Goal: Feedback & Contribution: Contribute content

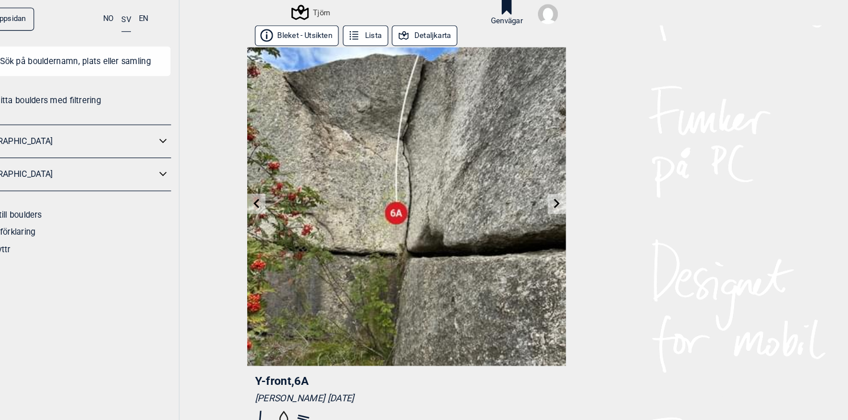
scroll to position [610, 0]
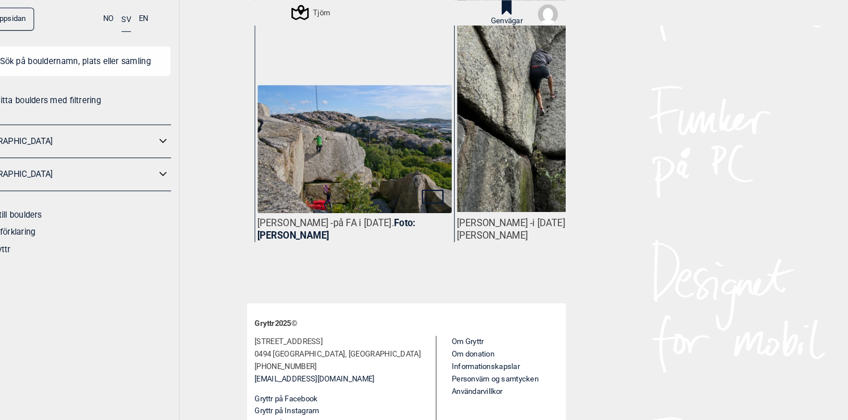
click at [567, 136] on img at bounding box center [566, 79] width 187 height 249
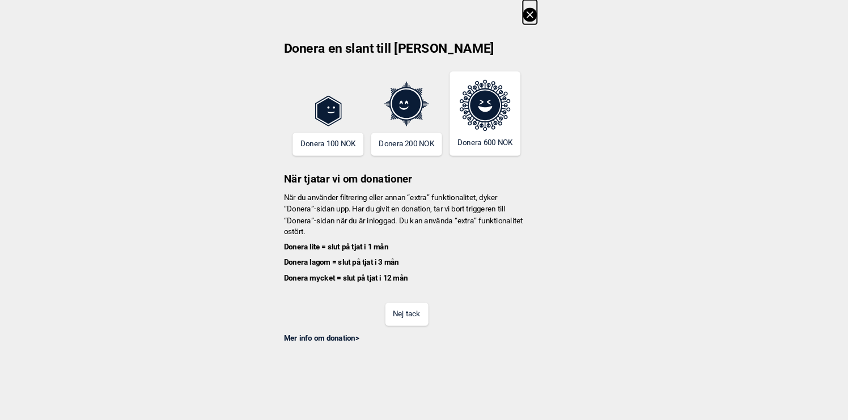
click at [433, 300] on button "Nej tack" at bounding box center [424, 302] width 41 height 22
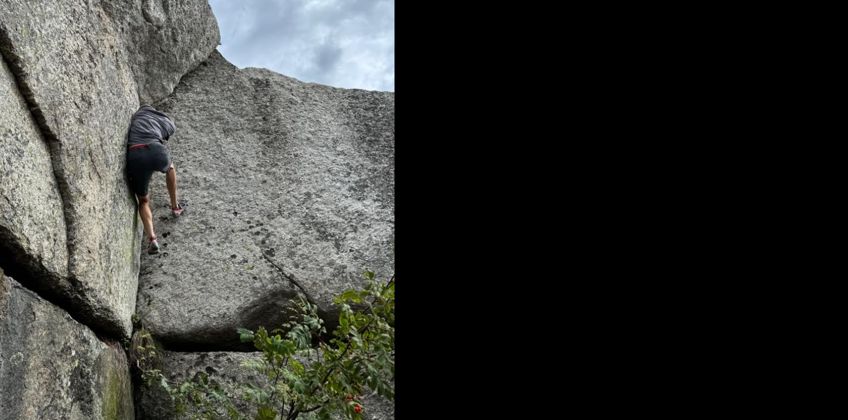
scroll to position [75, 0]
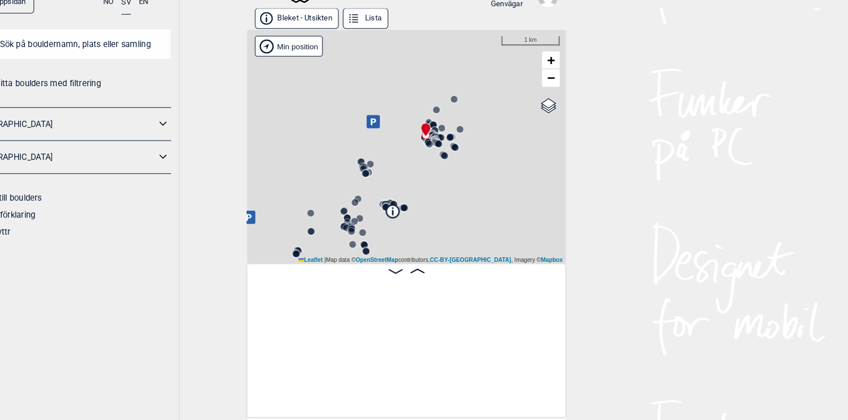
scroll to position [0, 89]
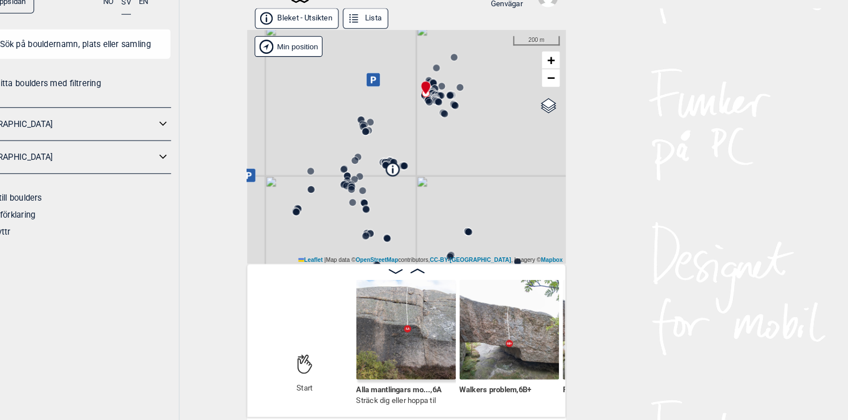
drag, startPoint x: 455, startPoint y: 224, endPoint x: 465, endPoint y: 140, distance: 84.6
click at [464, 141] on div "Tjörn" at bounding box center [424, 157] width 306 height 225
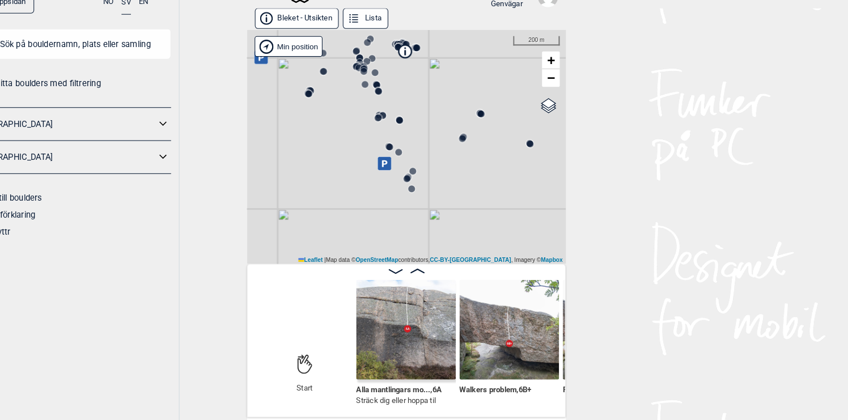
drag, startPoint x: 463, startPoint y: 180, endPoint x: 462, endPoint y: 119, distance: 60.7
click at [462, 119] on div "Tjörn" at bounding box center [424, 157] width 306 height 225
click at [409, 158] on circle at bounding box center [408, 157] width 7 height 7
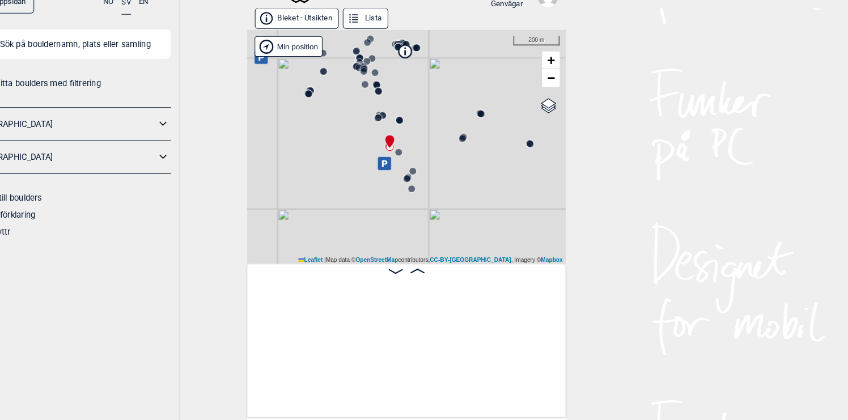
scroll to position [0, 15058]
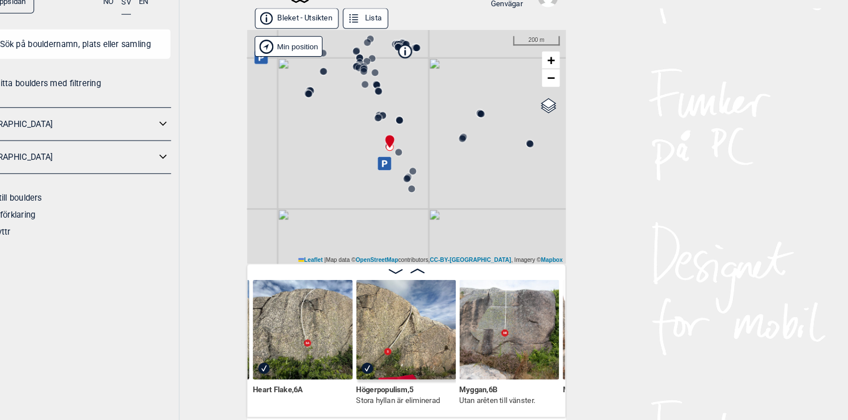
click at [432, 181] on circle at bounding box center [430, 181] width 7 height 7
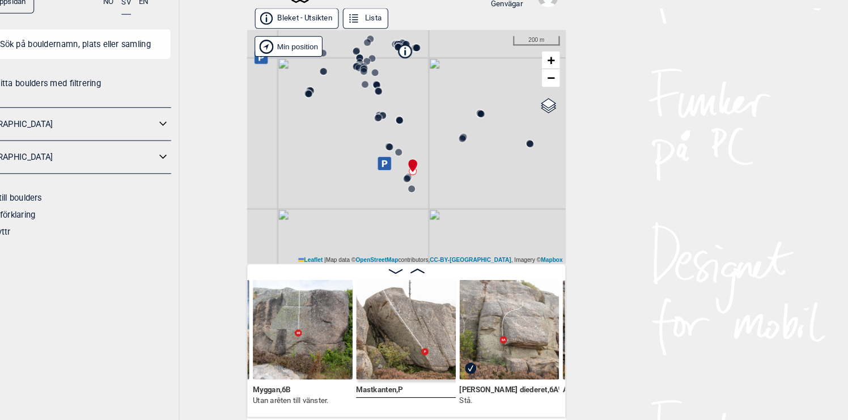
click at [426, 188] on circle at bounding box center [424, 188] width 7 height 7
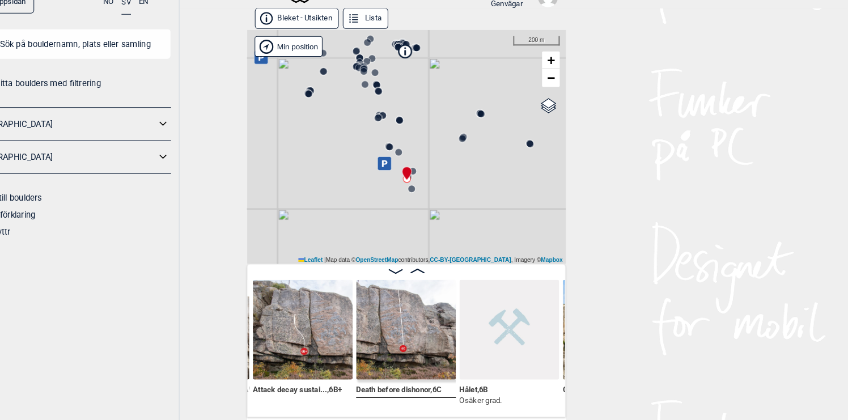
click at [419, 132] on circle at bounding box center [418, 132] width 7 height 7
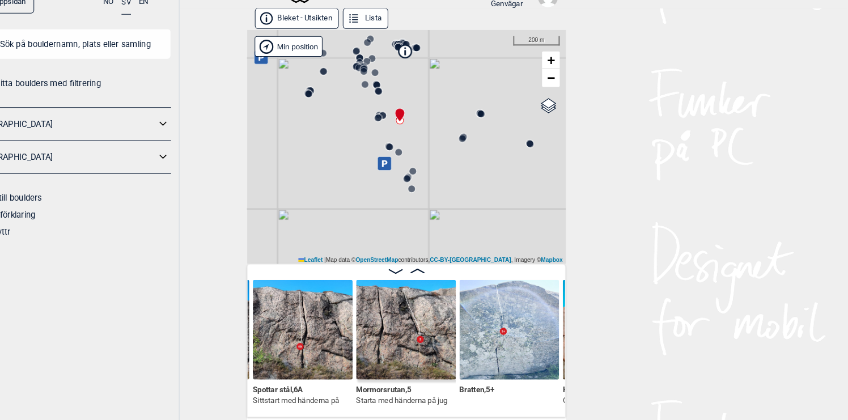
click at [400, 128] on circle at bounding box center [397, 129] width 7 height 7
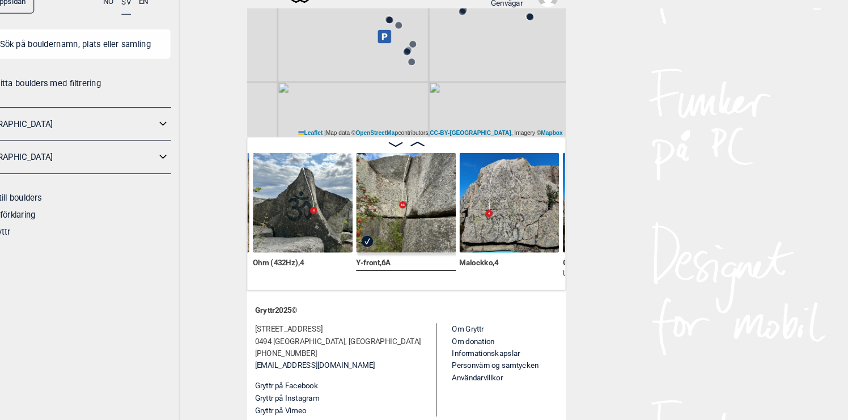
scroll to position [126, 0]
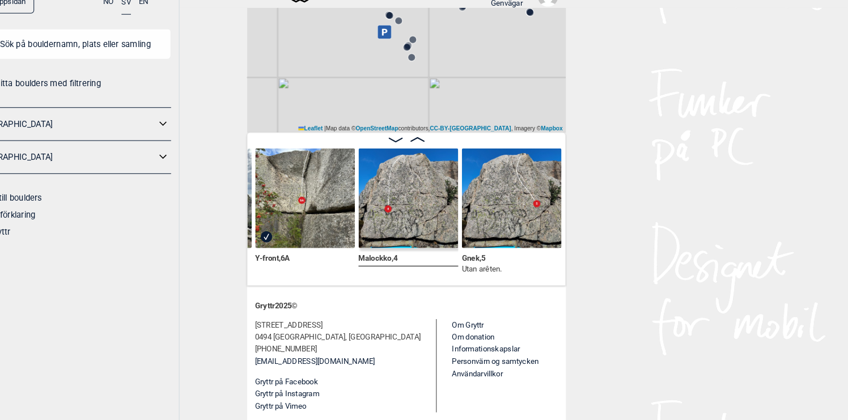
scroll to position [0, 14005]
click at [452, 225] on img at bounding box center [426, 207] width 96 height 96
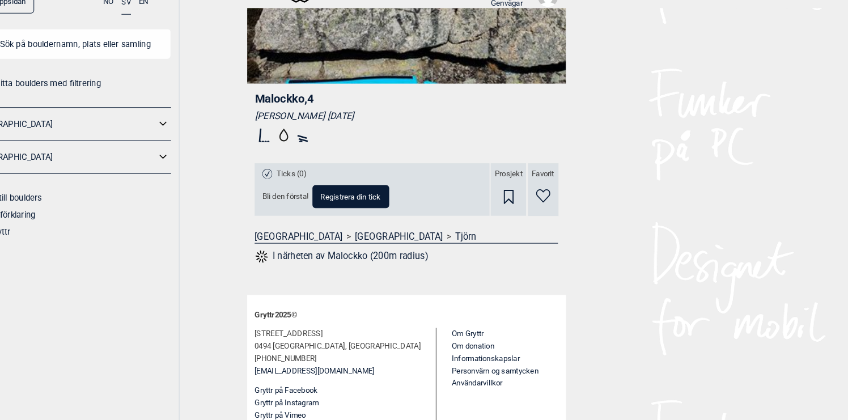
scroll to position [248, 0]
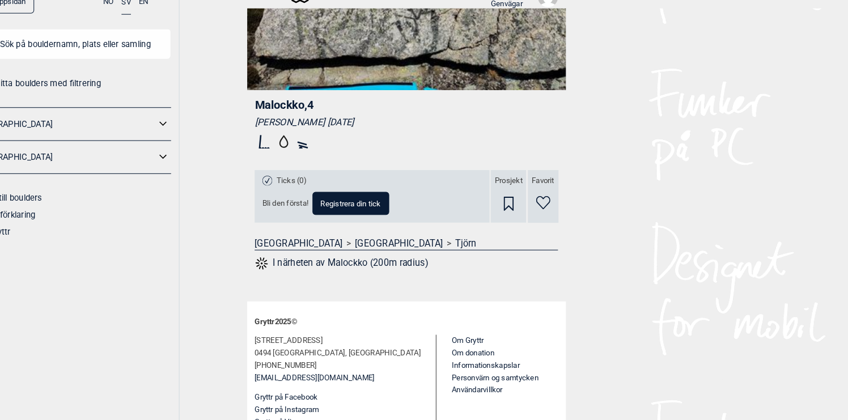
click at [379, 211] on span "Registrera din tick" at bounding box center [371, 211] width 58 height 7
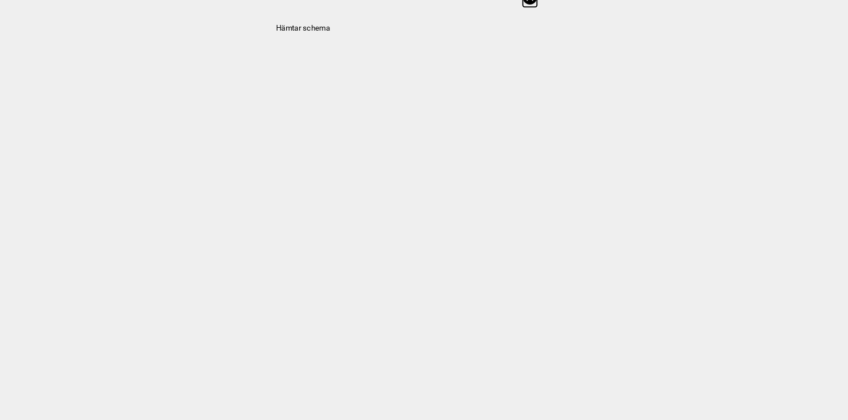
select select "61"
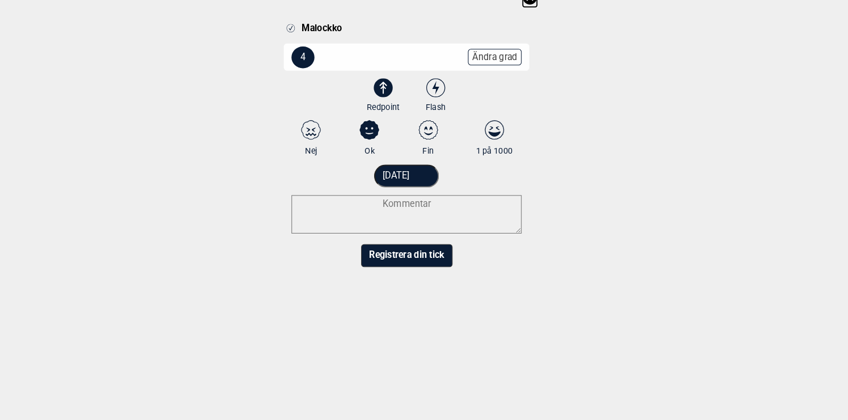
click at [402, 102] on icon at bounding box center [401, 101] width 7 height 12
click at [402, 105] on input "Redpoint" at bounding box center [401, 108] width 7 height 7
click at [412, 217] on textarea at bounding box center [424, 222] width 221 height 37
click at [422, 218] on textarea at bounding box center [424, 222] width 221 height 37
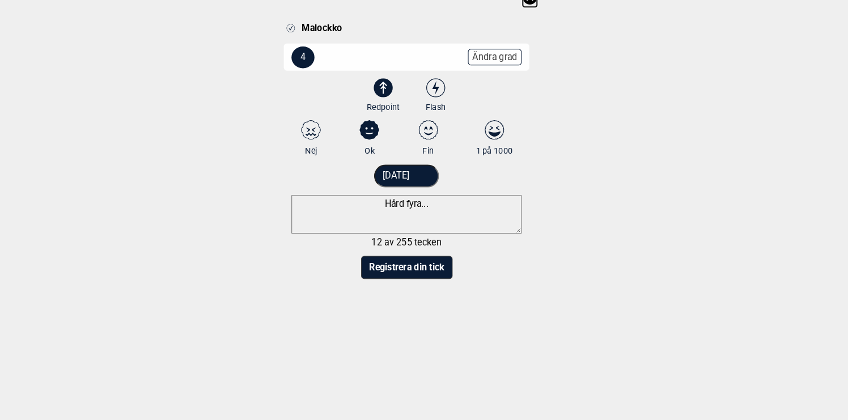
type textarea "Hård fyra..."
click at [415, 271] on button "Registrera din tick" at bounding box center [425, 274] width 88 height 22
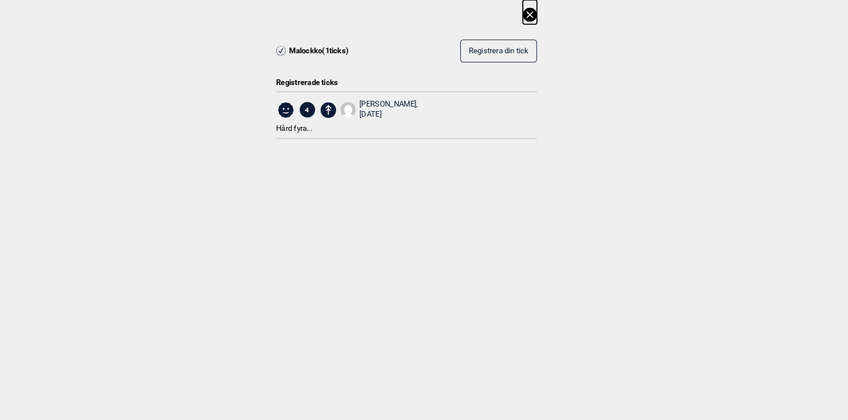
click at [543, 14] on icon at bounding box center [542, 14] width 6 height 6
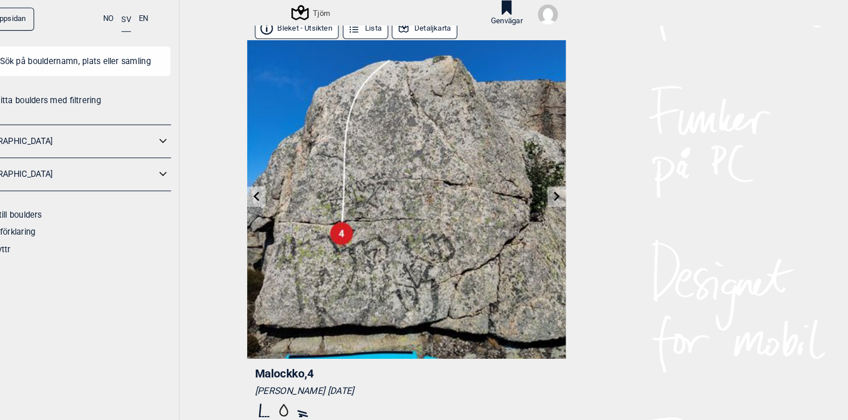
scroll to position [0, 0]
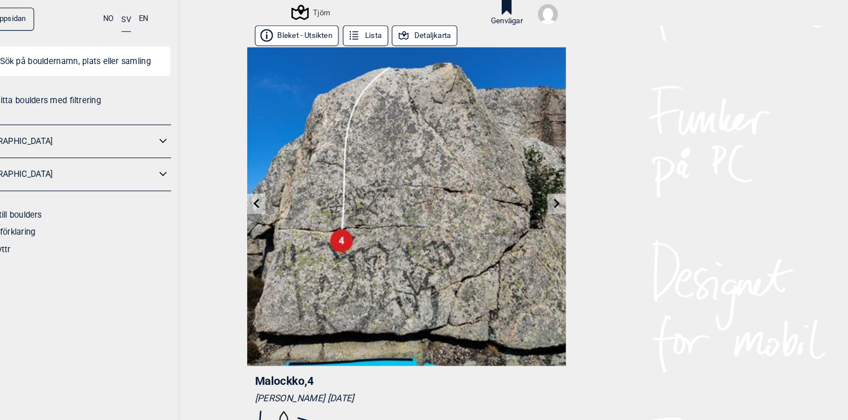
click at [568, 200] on link at bounding box center [569, 196] width 18 height 19
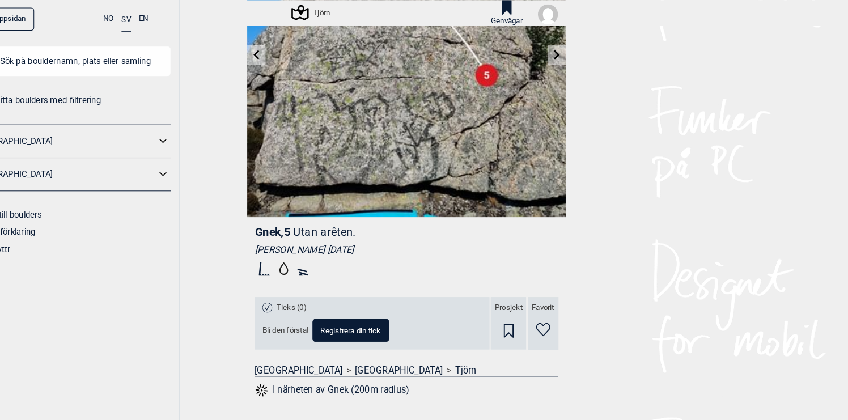
scroll to position [153, 0]
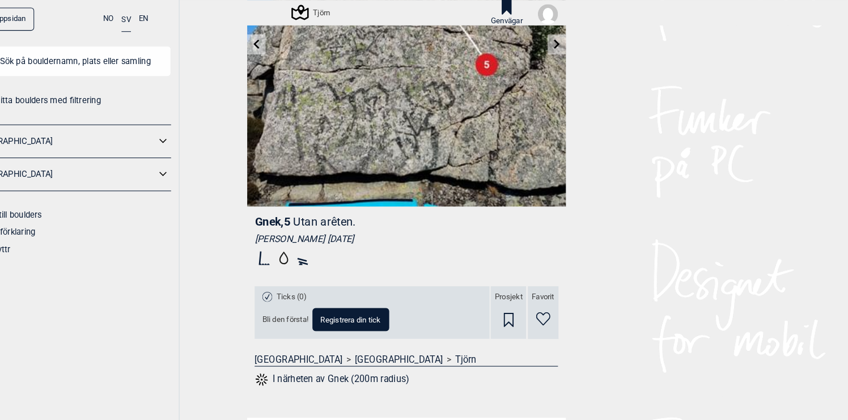
click at [379, 303] on span "Registrera din tick" at bounding box center [371, 306] width 58 height 7
select select "62"
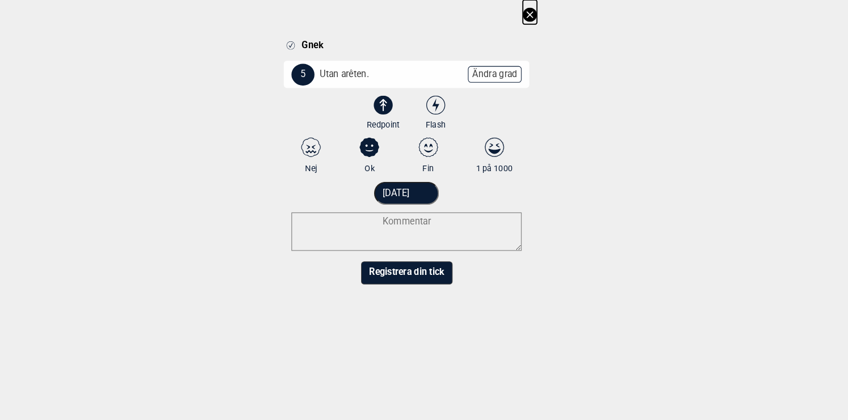
click at [416, 259] on button "Registrera din tick" at bounding box center [425, 262] width 88 height 22
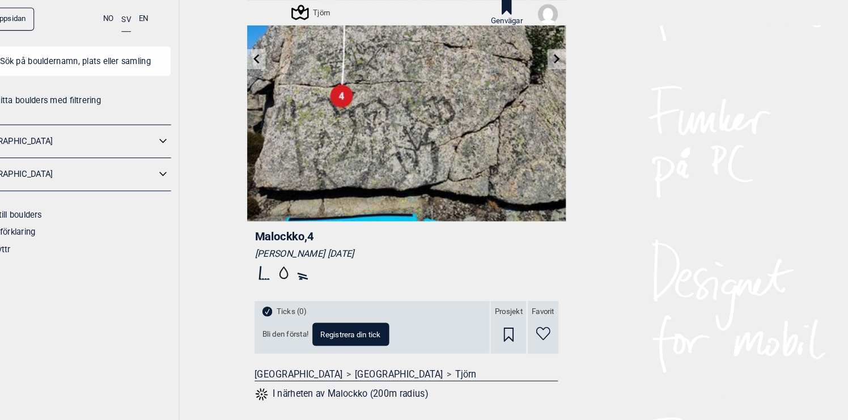
scroll to position [135, 0]
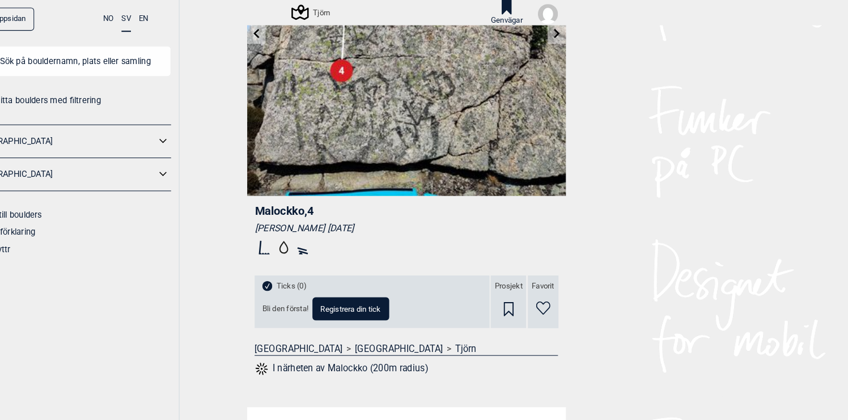
scroll to position [168, 0]
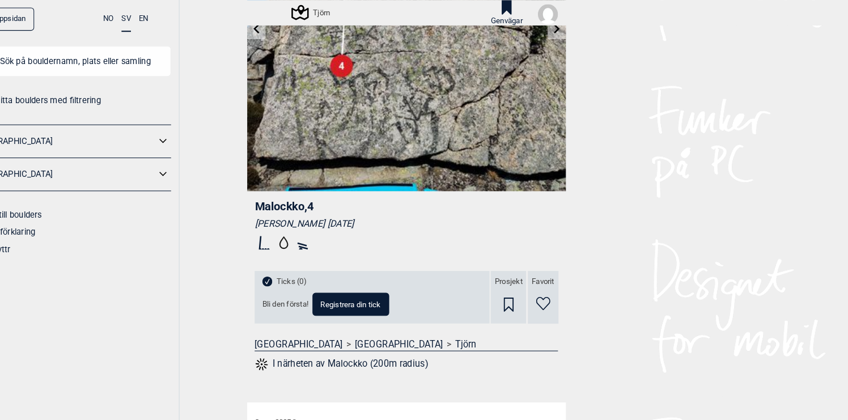
click at [387, 293] on span "Registrera din tick" at bounding box center [371, 292] width 58 height 7
select select "61"
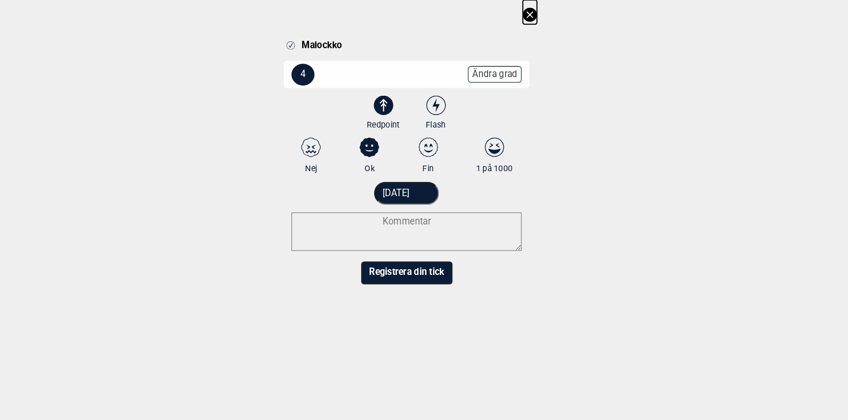
click at [544, 12] on icon at bounding box center [542, 14] width 6 height 6
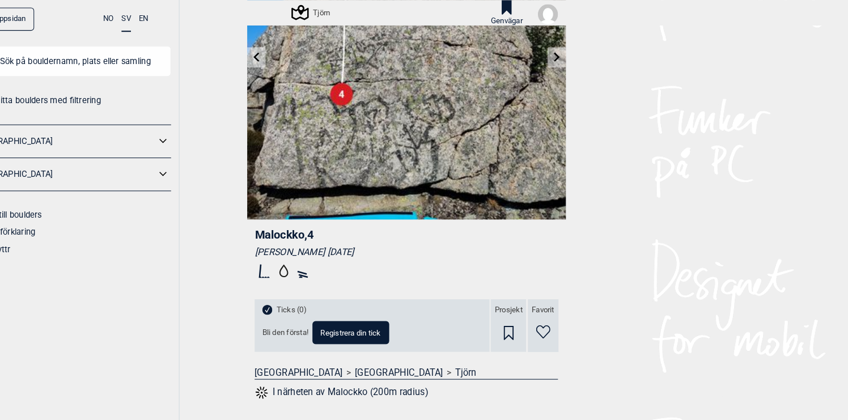
scroll to position [140, 0]
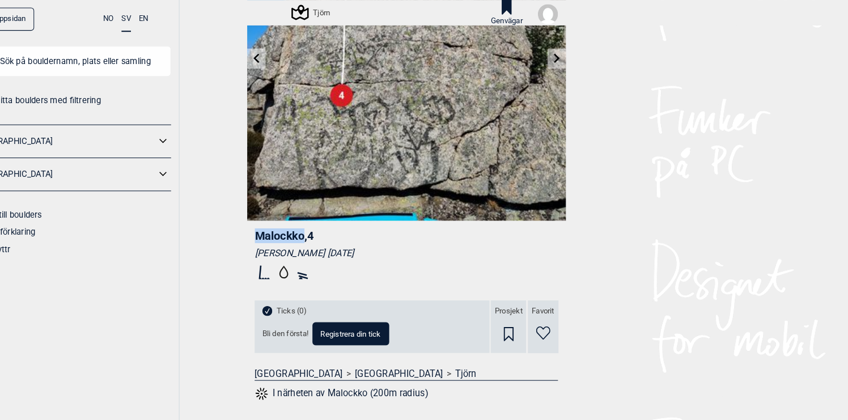
drag, startPoint x: 325, startPoint y: 226, endPoint x: 277, endPoint y: 227, distance: 48.2
click at [277, 227] on div "Malockko , 4 Malin Fastesson 2023.06.23 Ticks (0) Bli den första! Registrera di…" at bounding box center [424, 306] width 306 height 188
copy span "Malockko"
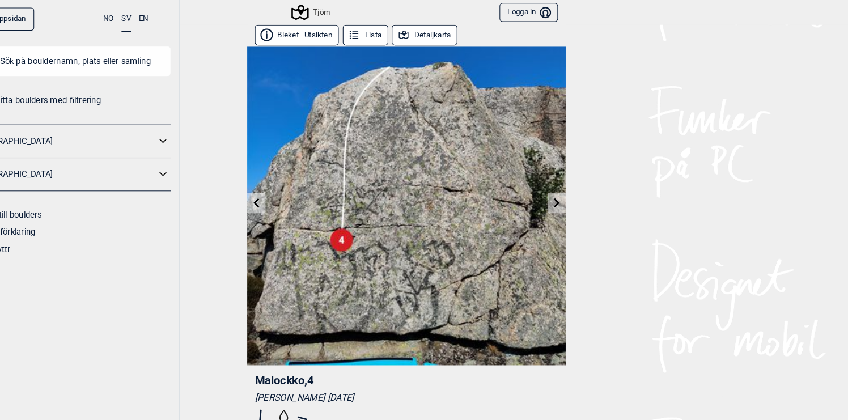
scroll to position [140, 0]
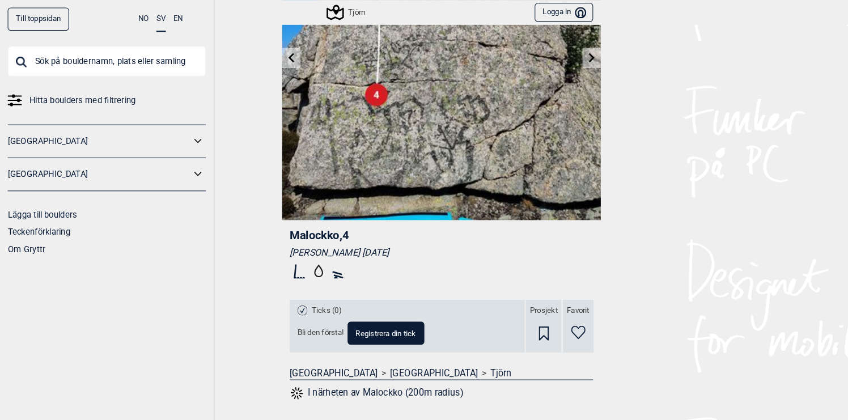
click at [50, 20] on link "Till toppsidan" at bounding box center [36, 18] width 59 height 22
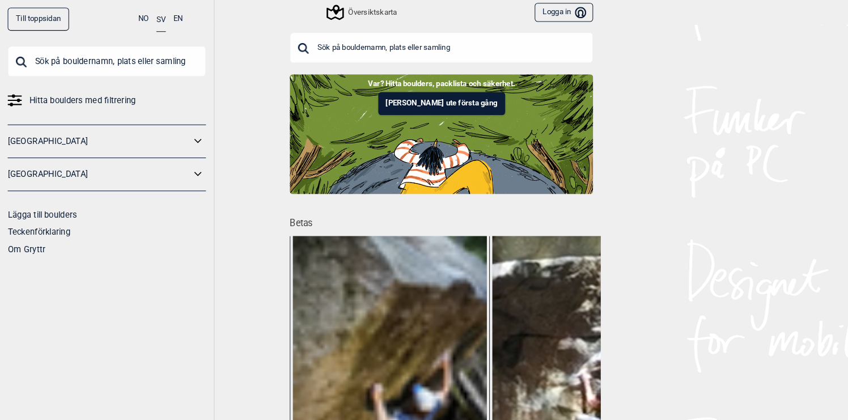
click at [96, 62] on input "text" at bounding box center [102, 58] width 191 height 29
paste input "Malockko"
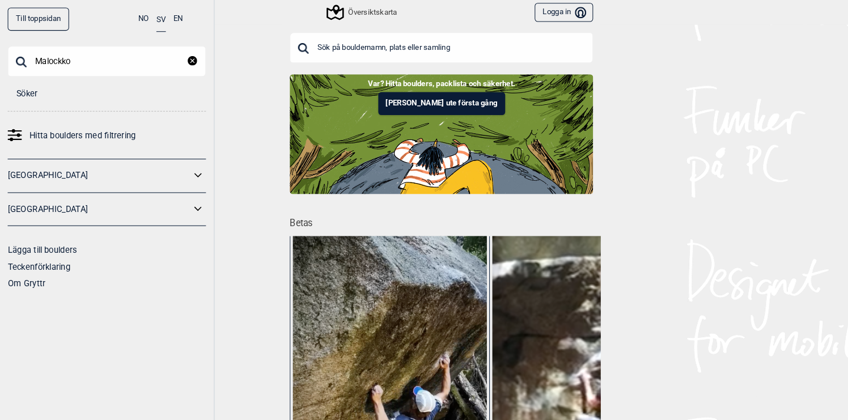
type input "Malockko"
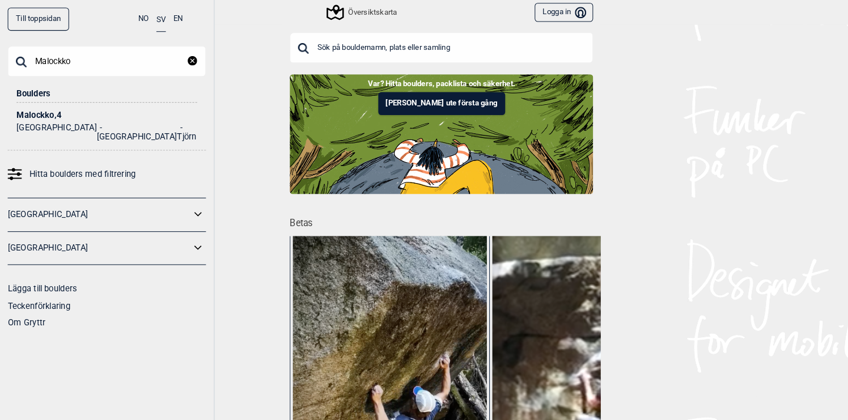
click at [40, 111] on div "Malockko , 4" at bounding box center [103, 111] width 174 height 9
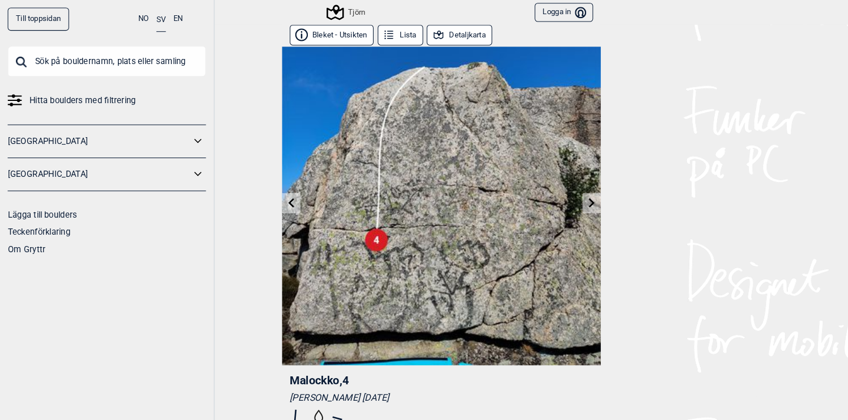
click at [533, 13] on button "Logga in Bruker" at bounding box center [542, 12] width 56 height 19
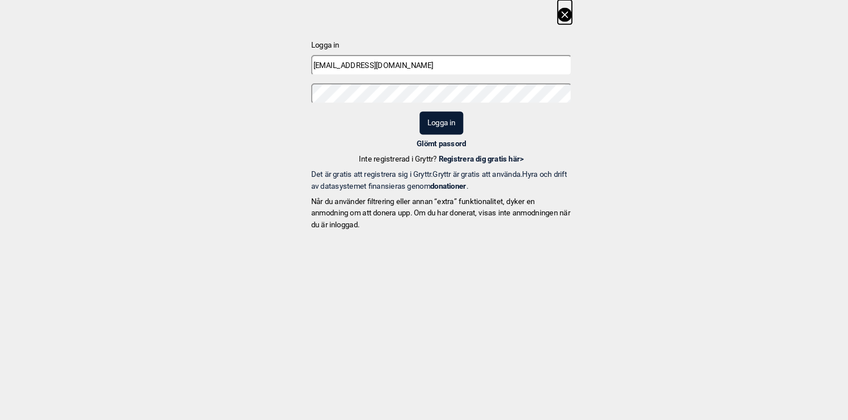
click at [424, 124] on button "Logga in" at bounding box center [424, 118] width 42 height 22
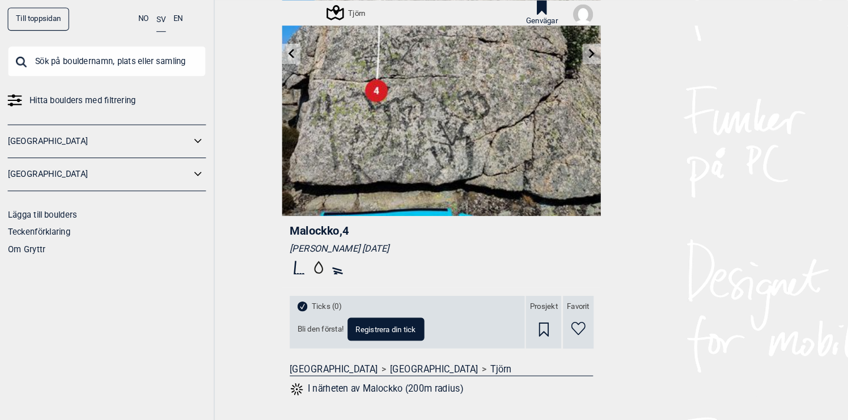
scroll to position [171, 0]
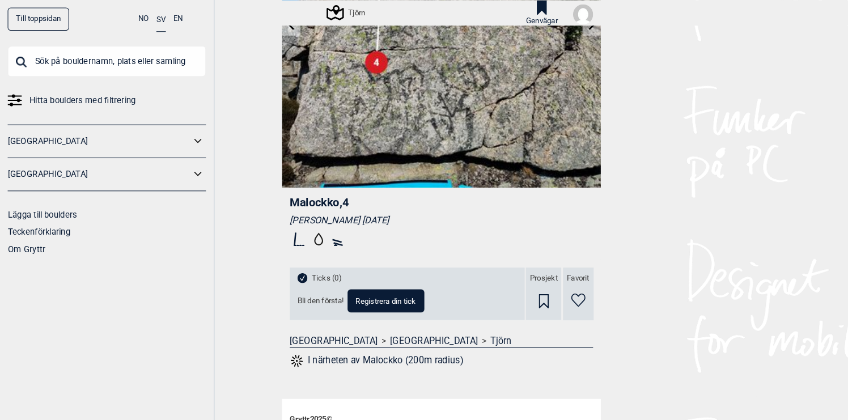
click at [381, 288] on span "Registrera din tick" at bounding box center [371, 288] width 58 height 7
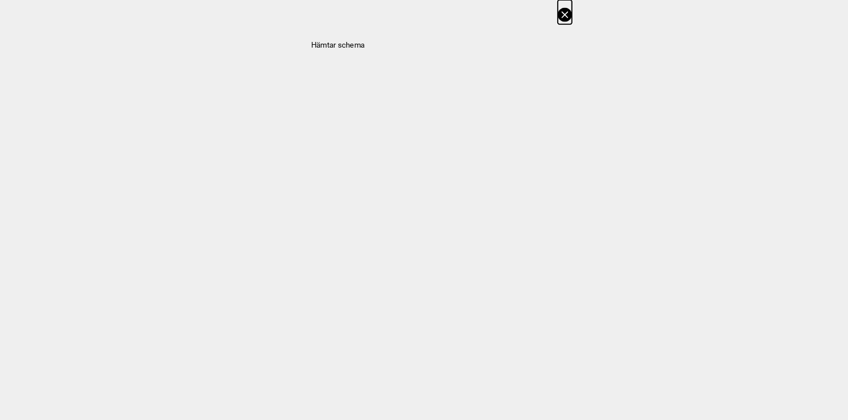
select select "61"
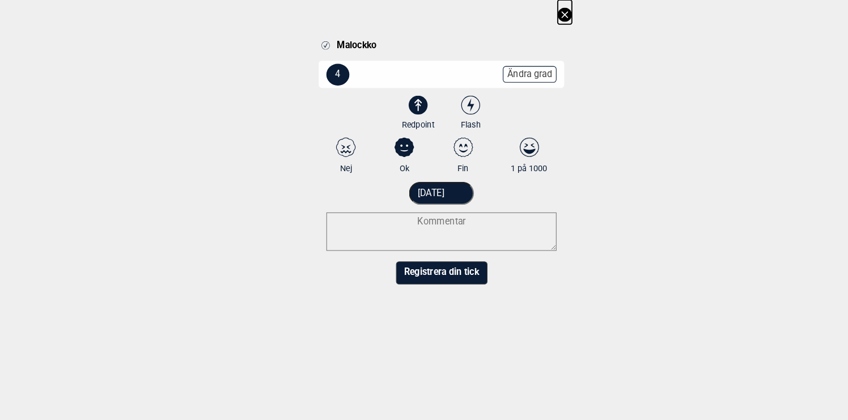
click at [424, 217] on textarea at bounding box center [424, 222] width 221 height 37
click at [426, 212] on textarea "Hård fyra!" at bounding box center [424, 222] width 221 height 37
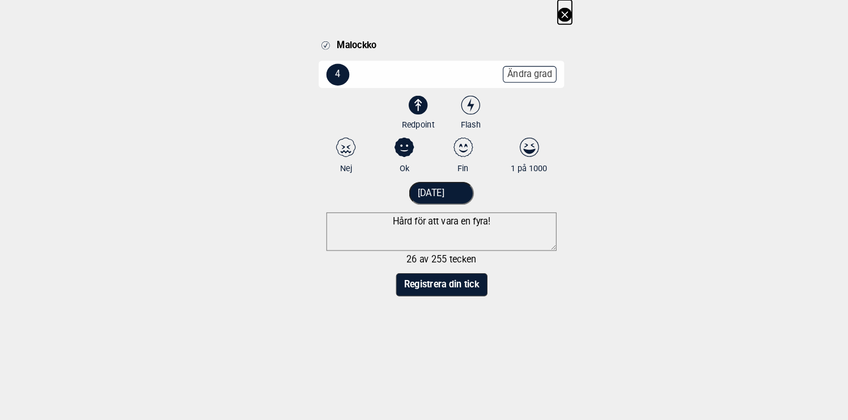
type textarea "Hård för att vara en fyra!"
click at [432, 272] on button "Registrera din tick" at bounding box center [425, 274] width 88 height 22
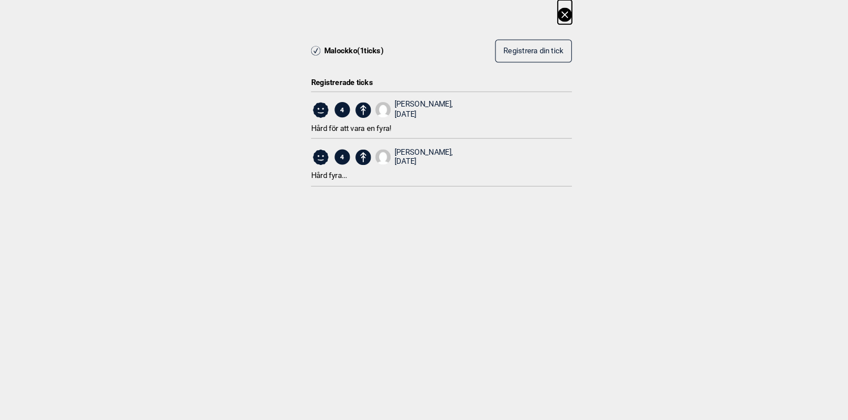
click at [448, 151] on div "4 Mattias Skafar, 2025.08.11" at bounding box center [424, 151] width 251 height 27
click at [451, 106] on div "4 Mattias Skafar, 2025.08.11" at bounding box center [424, 105] width 251 height 27
click at [437, 150] on div "4 Mattias Skafar, 2025.08.11" at bounding box center [424, 151] width 251 height 27
click at [542, 11] on icon at bounding box center [543, 14] width 14 height 14
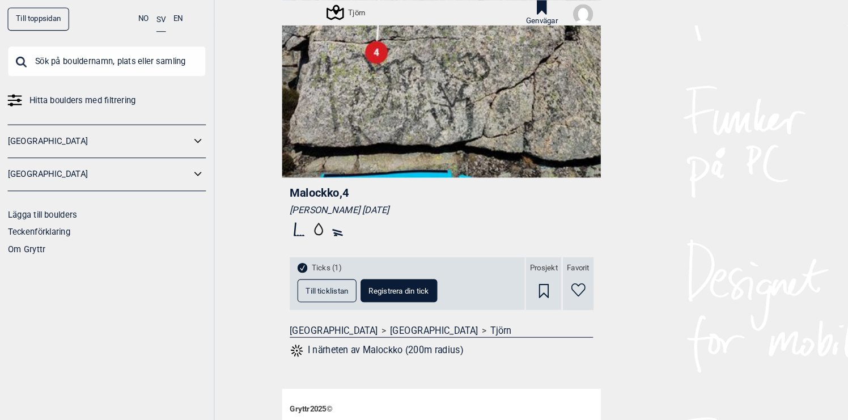
scroll to position [186, 0]
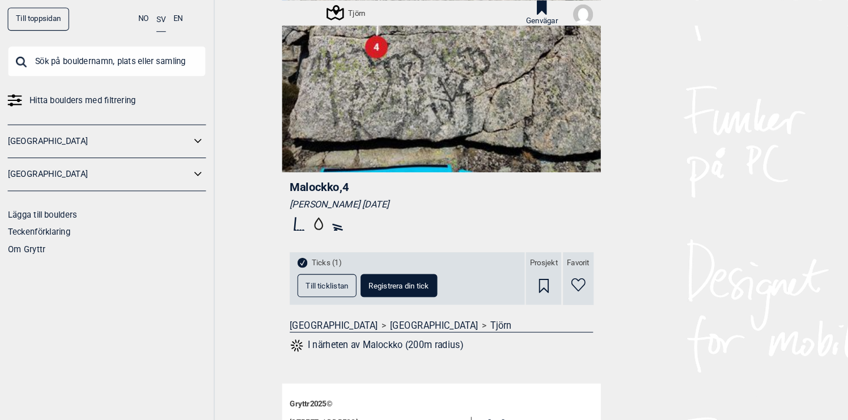
click at [320, 273] on span "Till ticklistan" at bounding box center [314, 274] width 41 height 7
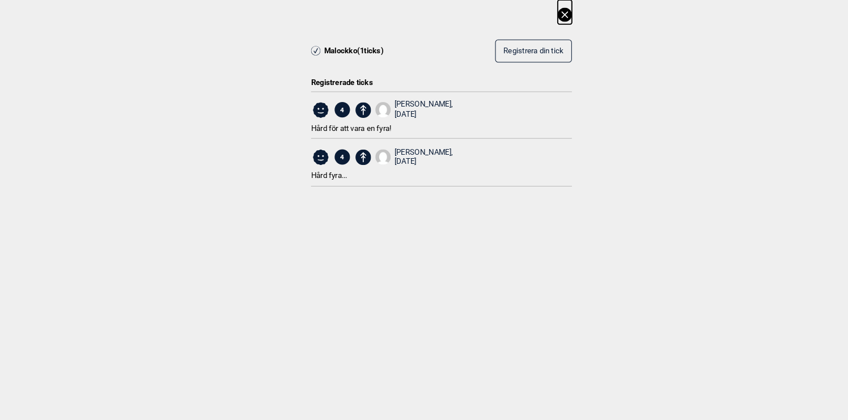
click at [381, 151] on div "[DATE]" at bounding box center [407, 156] width 56 height 10
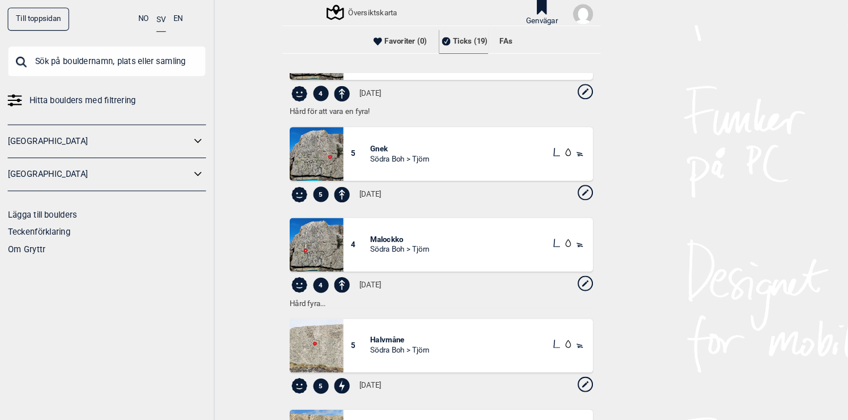
scroll to position [44, 0]
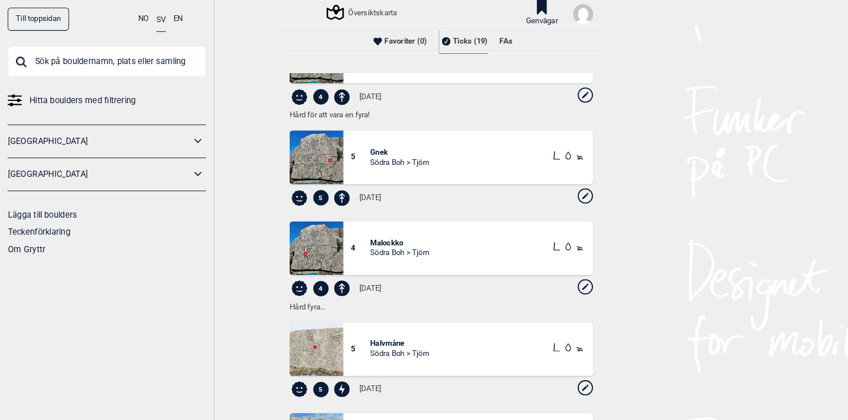
click at [559, 275] on icon at bounding box center [562, 275] width 15 height 15
select select "61"
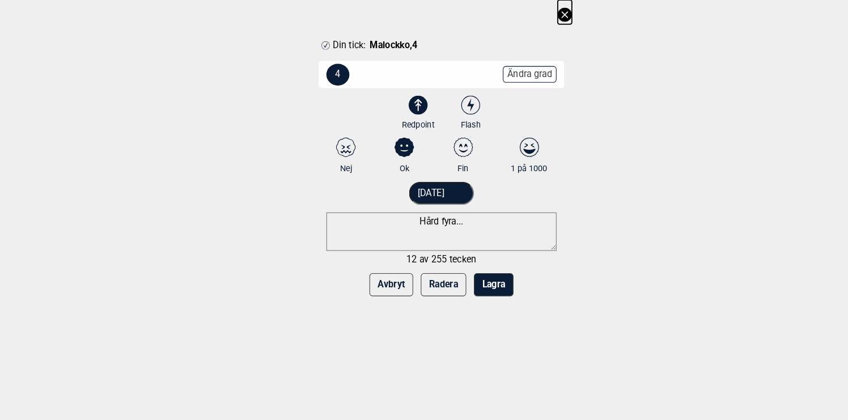
click at [423, 271] on button "Radera" at bounding box center [426, 274] width 44 height 22
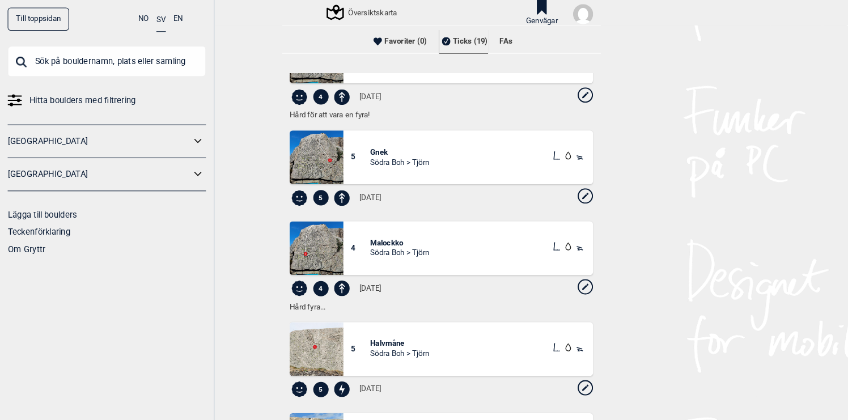
scroll to position [0, 0]
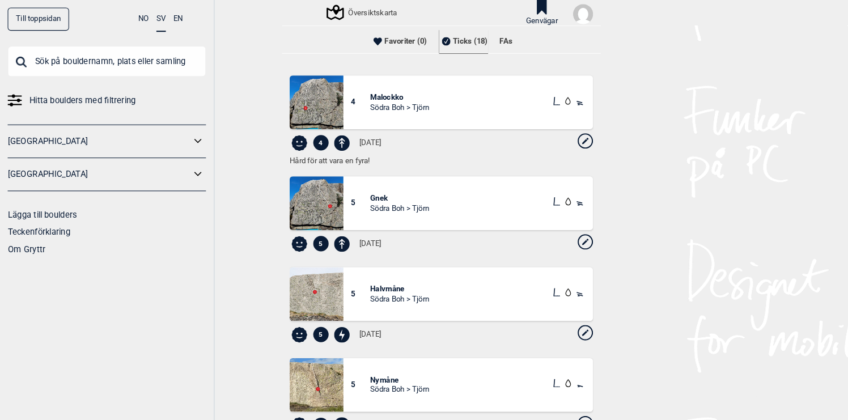
click at [191, 167] on icon at bounding box center [190, 167] width 7 height 4
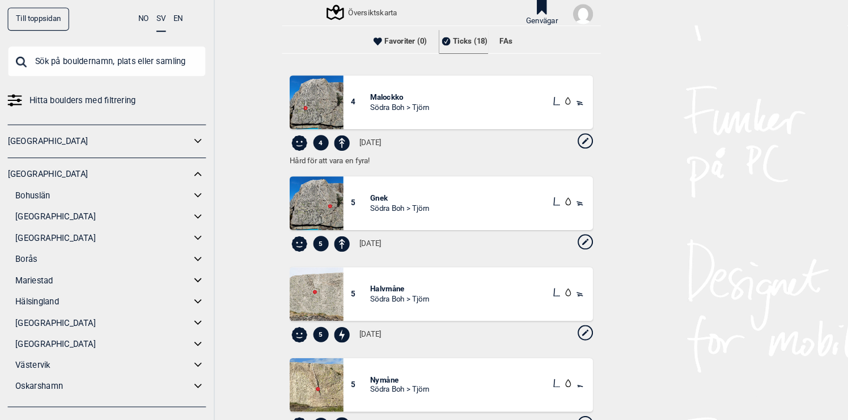
click at [190, 208] on icon at bounding box center [190, 208] width 15 height 16
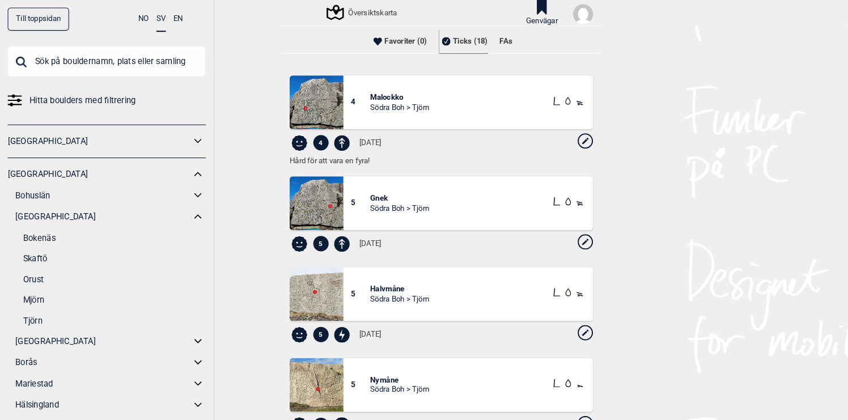
click at [35, 310] on link "Tjörn" at bounding box center [110, 308] width 176 height 16
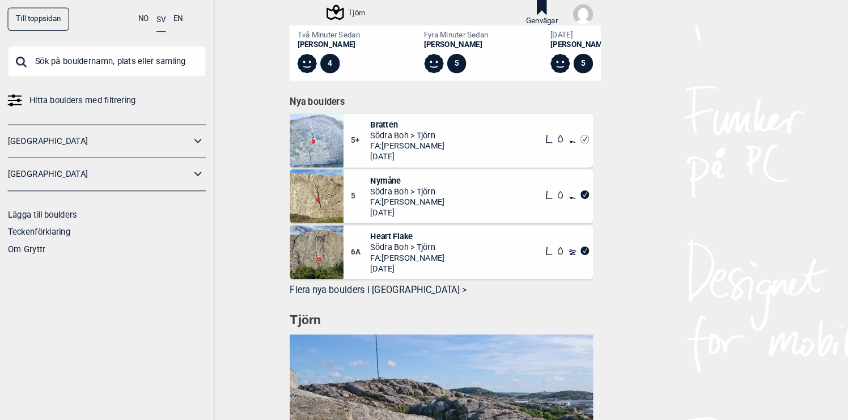
scroll to position [607, 0]
click at [315, 144] on img at bounding box center [304, 136] width 52 height 52
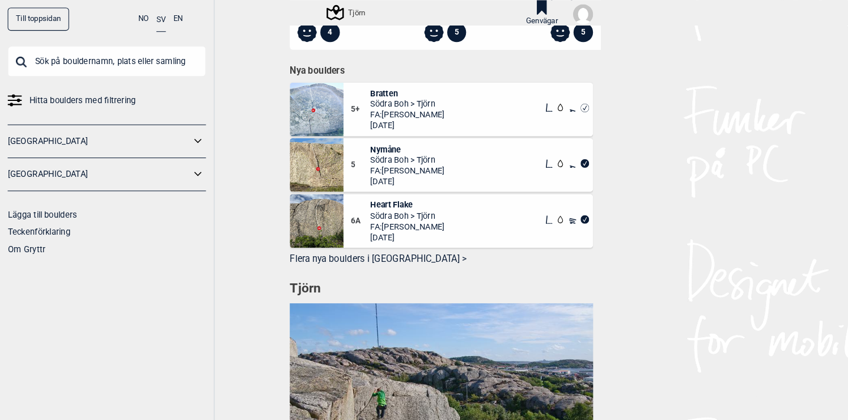
scroll to position [635, 0]
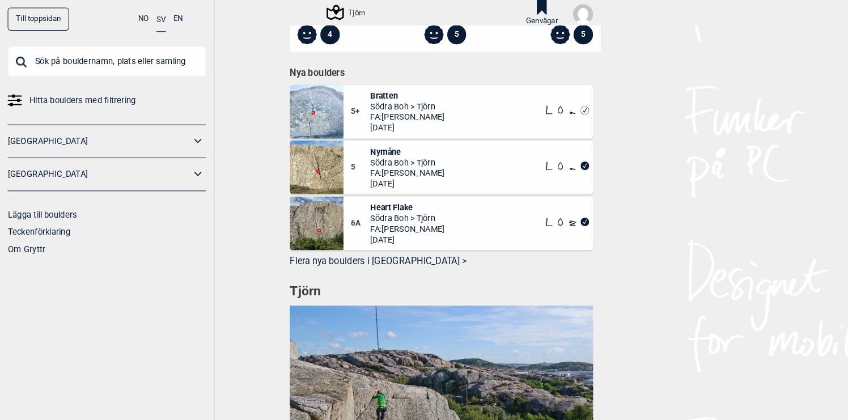
click at [374, 145] on span "Nymåne" at bounding box center [391, 146] width 71 height 10
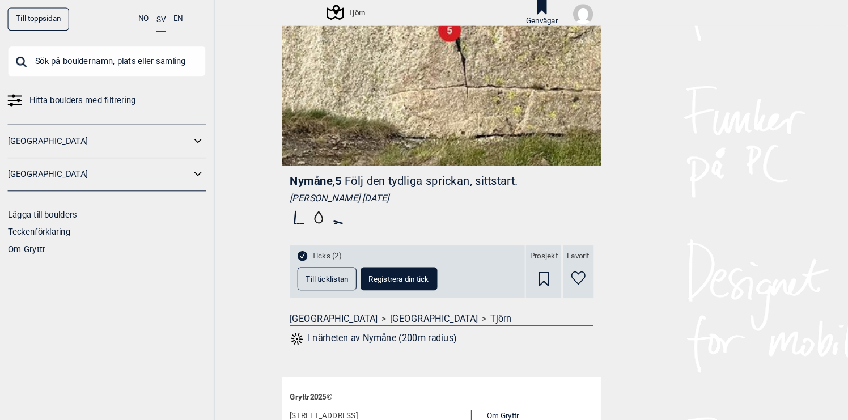
scroll to position [213, 0]
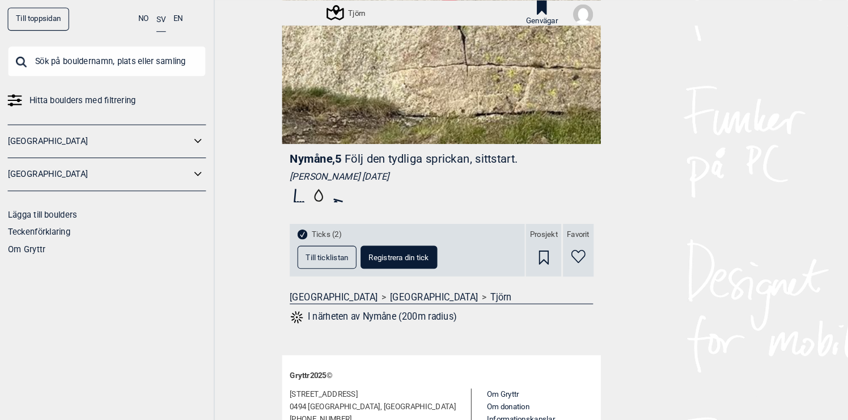
click at [331, 247] on span "Till ticklistan" at bounding box center [314, 246] width 41 height 7
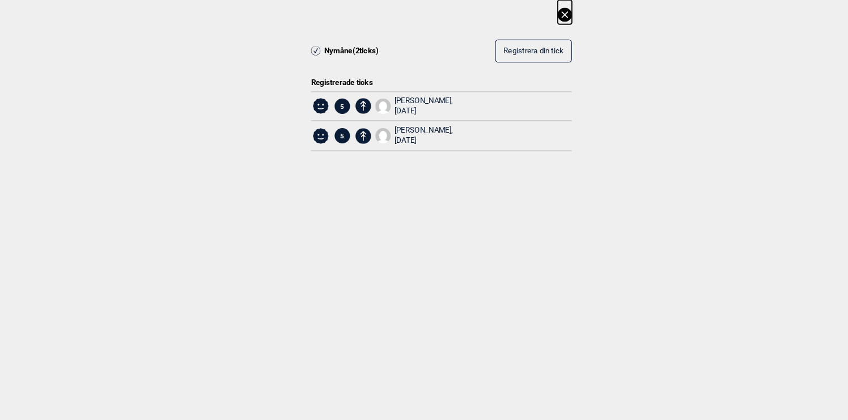
click at [543, 16] on icon at bounding box center [543, 14] width 14 height 14
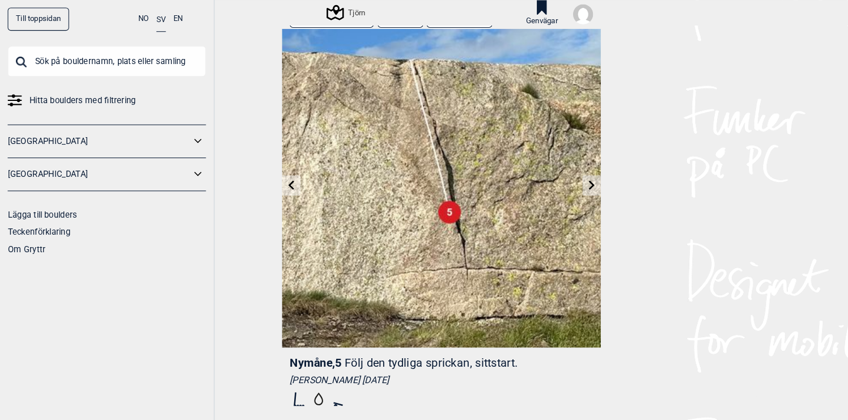
scroll to position [0, 0]
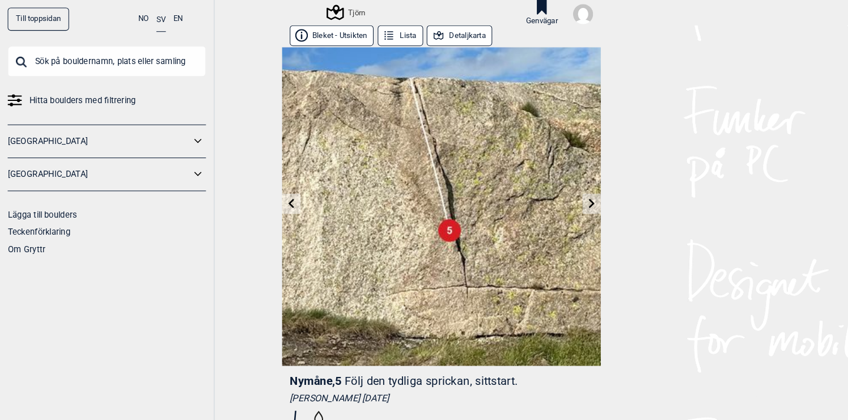
click at [568, 196] on icon at bounding box center [568, 195] width 9 height 9
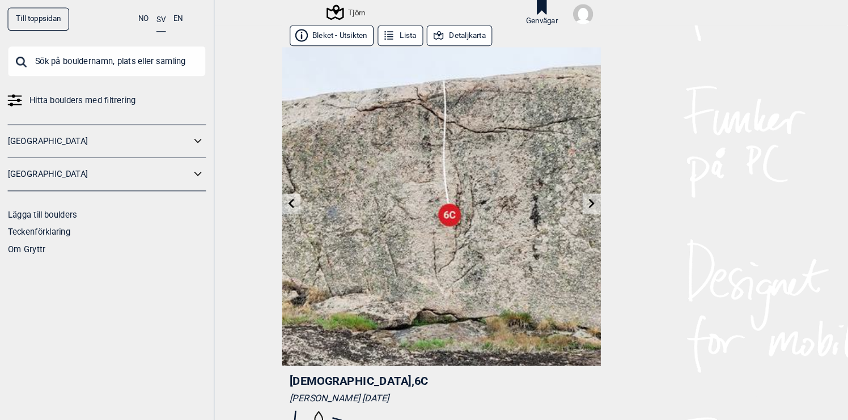
click at [281, 196] on icon at bounding box center [280, 195] width 9 height 9
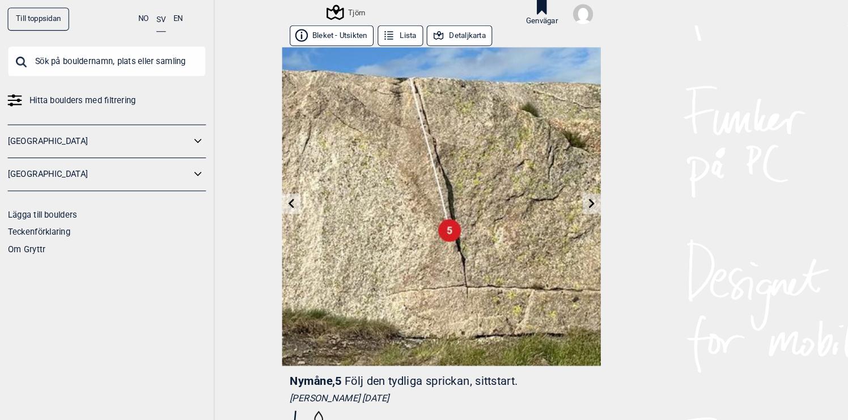
click at [281, 196] on icon at bounding box center [280, 195] width 9 height 9
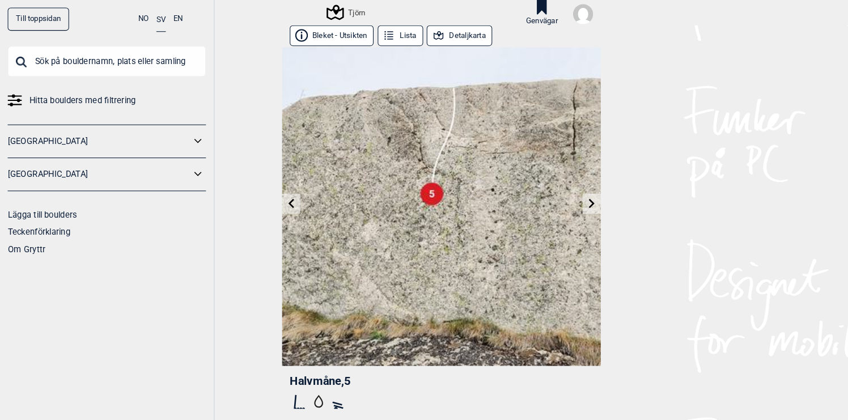
click at [281, 196] on icon at bounding box center [280, 195] width 9 height 9
